Goal: Navigation & Orientation: Find specific page/section

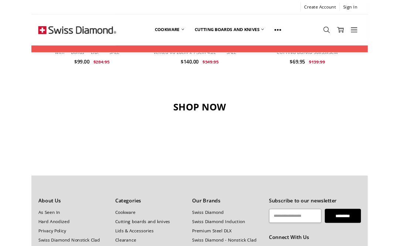
scroll to position [648, 0]
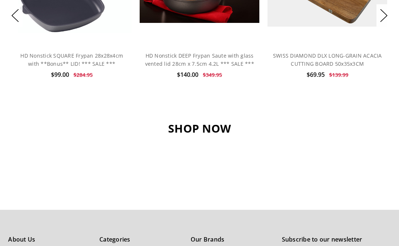
click at [198, 102] on article "Sale Add to Cart Quick view Add to My Wish List HD Nonstick DEEP Frypan Saute w…" at bounding box center [200, 15] width 120 height 179
click at [202, 132] on h3 "SHOP NOW" at bounding box center [199, 128] width 382 height 14
click at [199, 129] on h3 "SHOP NOW" at bounding box center [199, 128] width 382 height 14
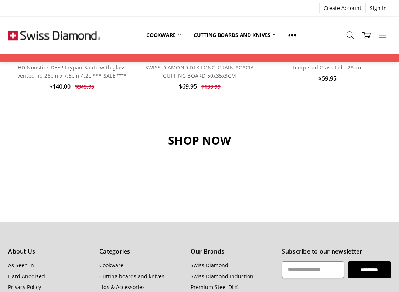
scroll to position [636, 0]
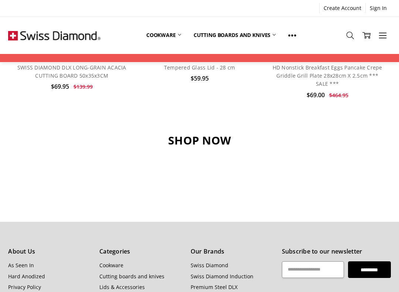
click at [199, 135] on h3 "SHOP NOW" at bounding box center [199, 140] width 382 height 14
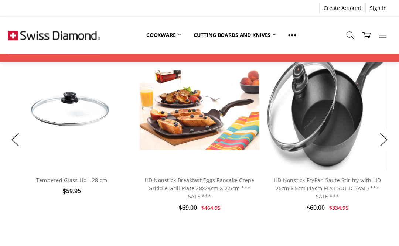
scroll to position [524, 0]
click at [166, 39] on link "Cookware" at bounding box center [163, 35] width 47 height 16
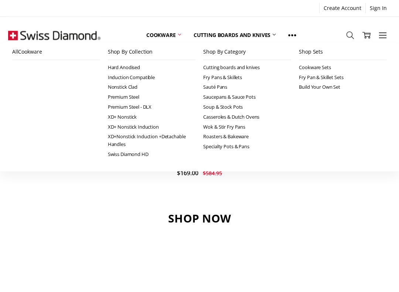
scroll to position [560, 0]
click at [194, 212] on h3 "SHOP NOW" at bounding box center [199, 216] width 382 height 14
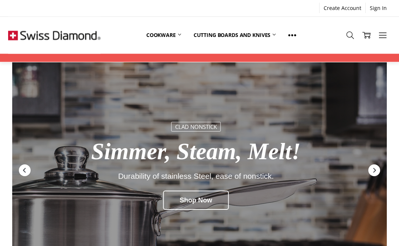
scroll to position [0, 0]
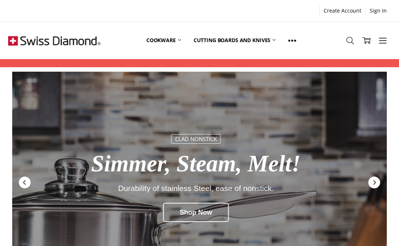
click at [170, 39] on link "Cookware" at bounding box center [163, 40] width 47 height 33
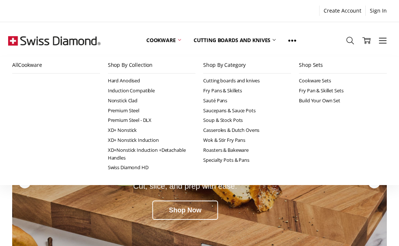
click at [135, 109] on link "Premium Steel" at bounding box center [152, 111] width 88 height 10
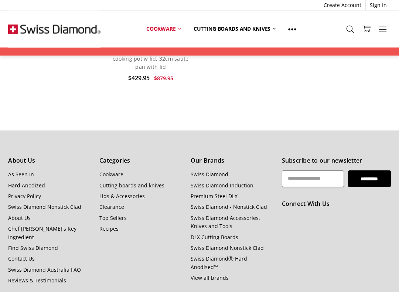
scroll to position [1051, 0]
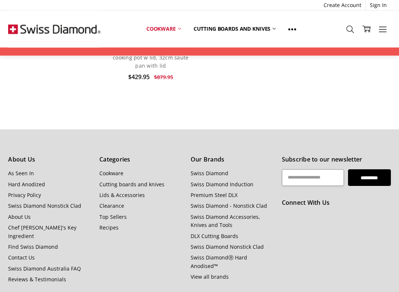
click at [116, 202] on link "Clearance" at bounding box center [111, 205] width 25 height 7
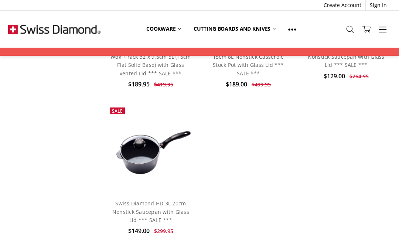
scroll to position [933, 0]
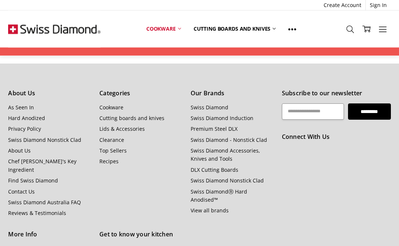
scroll to position [653, 0]
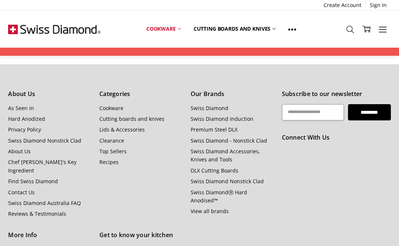
click at [118, 148] on link "Top Sellers" at bounding box center [112, 151] width 27 height 7
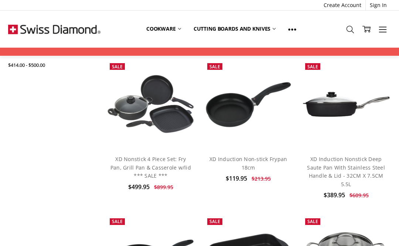
scroll to position [200, 0]
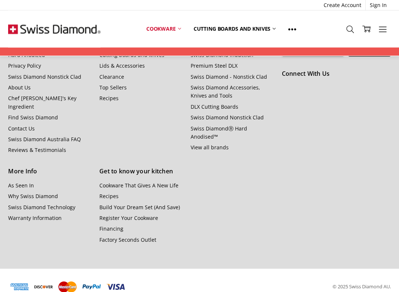
scroll to position [716, 0]
click at [150, 236] on link "Factory Seconds Outlet" at bounding box center [127, 239] width 57 height 7
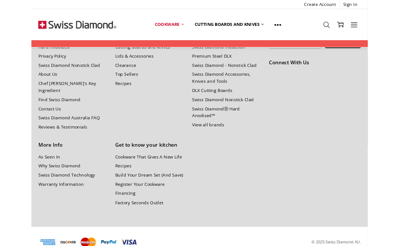
scroll to position [741, 0]
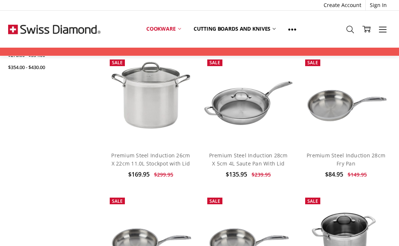
scroll to position [350, 0]
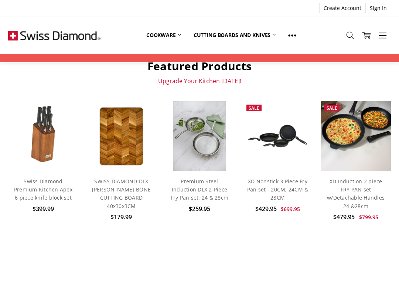
scroll to position [272, 0]
